Goal: Find specific page/section: Find specific page/section

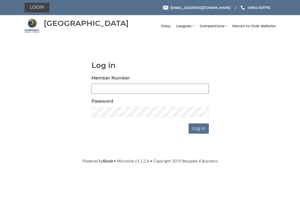
click at [108, 89] on input "Member Number" at bounding box center [149, 89] width 117 height 10
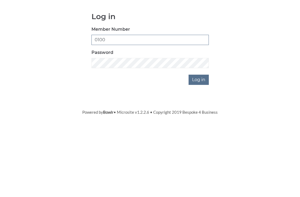
type input "0100"
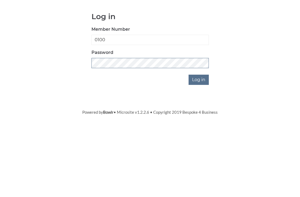
click at [199, 124] on input "Log in" at bounding box center [198, 129] width 20 height 10
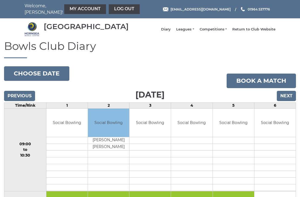
click at [19, 101] on input "Previous" at bounding box center [19, 96] width 31 height 10
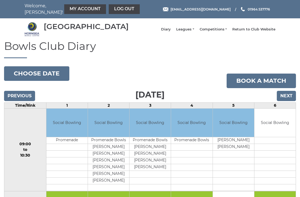
click at [21, 98] on input "Previous" at bounding box center [19, 96] width 31 height 10
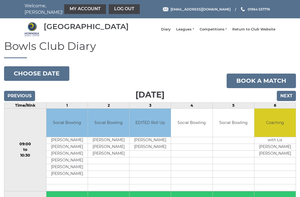
click at [287, 100] on input "Next" at bounding box center [286, 96] width 19 height 10
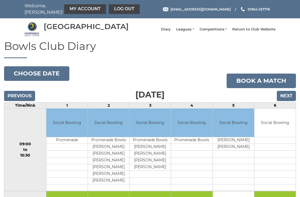
click at [191, 32] on link "Leagues" at bounding box center [185, 29] width 18 height 5
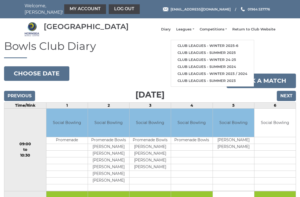
click at [198, 49] on link "Club leagues - Winter 2025-6" at bounding box center [212, 45] width 83 height 7
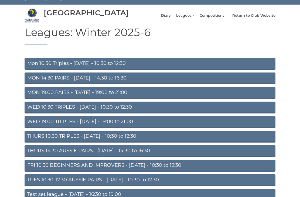
scroll to position [30, 0]
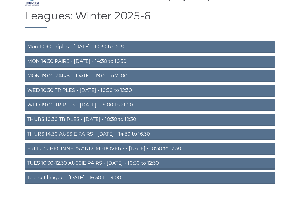
click at [150, 165] on link "TUES 10.30-12.30 AUSSIE PAIRS - [DATE] - 10:30 to 12:30" at bounding box center [150, 164] width 251 height 12
